Goal: Find specific page/section: Find specific page/section

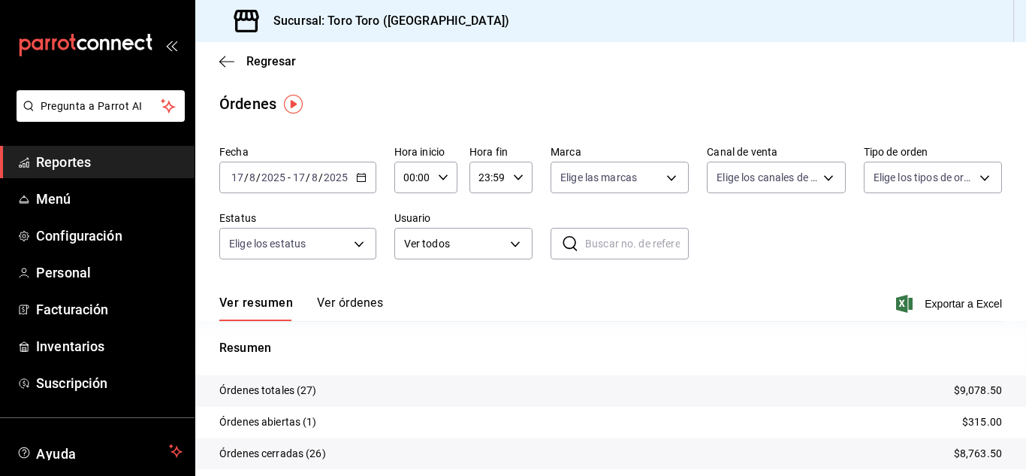
click at [108, 155] on span "Reportes" at bounding box center [109, 162] width 147 height 20
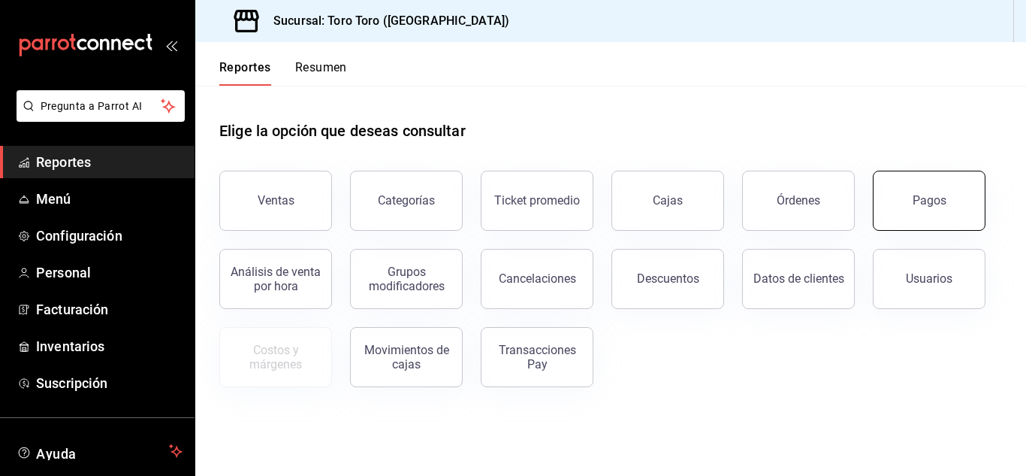
click at [928, 199] on div "Pagos" at bounding box center [930, 200] width 34 height 14
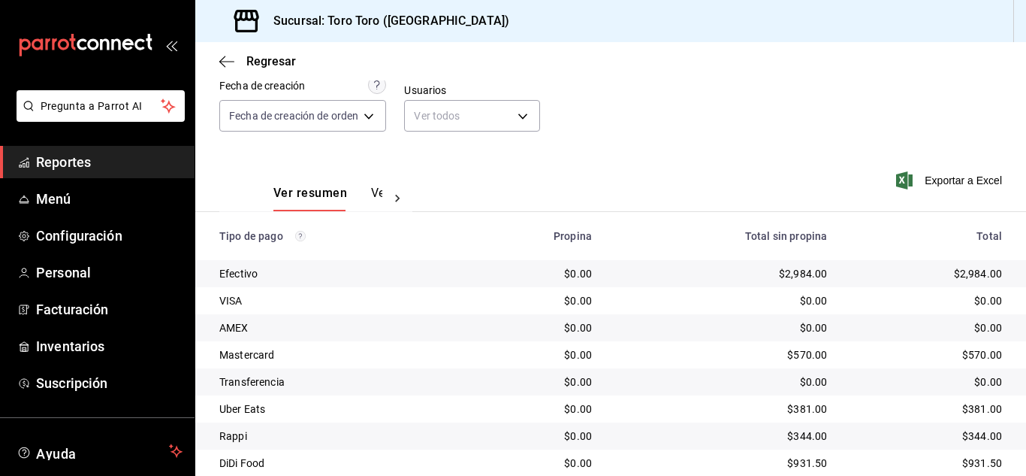
scroll to position [215, 0]
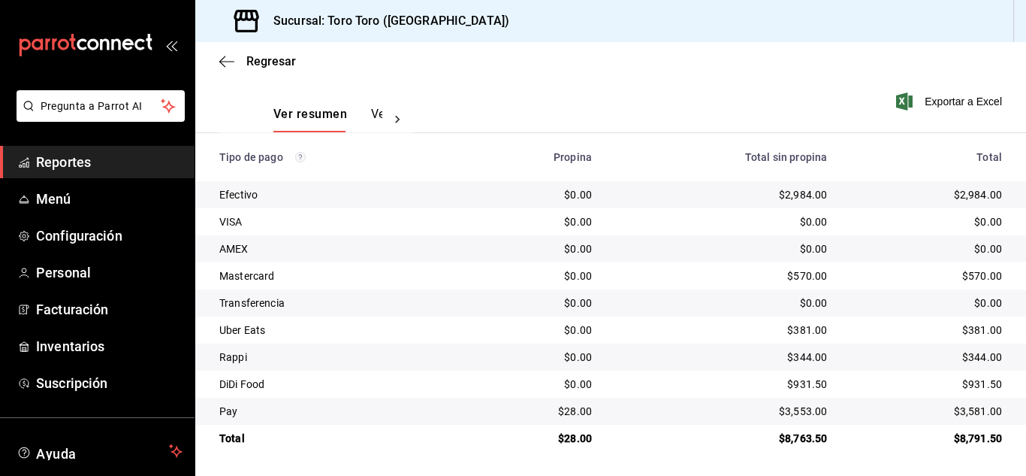
click at [79, 171] on span "Reportes" at bounding box center [109, 162] width 147 height 20
